Goal: Task Accomplishment & Management: Use online tool/utility

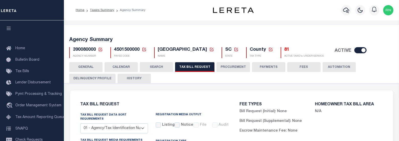
select select "22"
select select "true"
select select "14"
select select
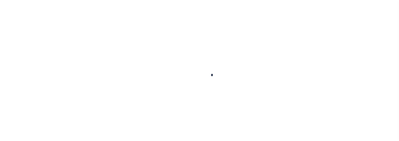
select select
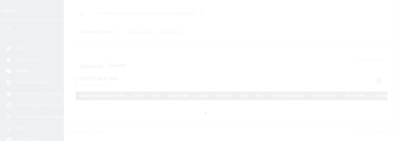
select select
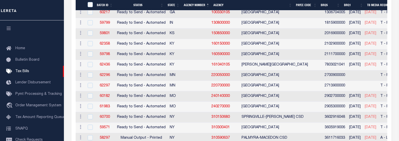
scroll to position [399, 0]
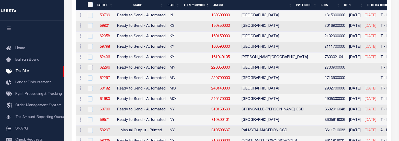
click at [89, 69] on input "checkbox" at bounding box center [90, 67] width 5 height 5
checkbox input "true"
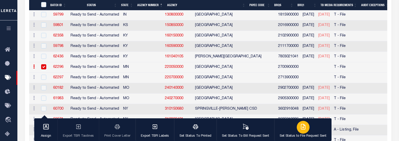
click at [297, 126] on div "button" at bounding box center [303, 127] width 13 height 13
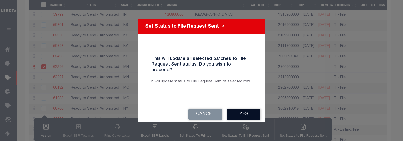
click at [254, 109] on button "Yes" at bounding box center [243, 114] width 33 height 11
